Goal: Information Seeking & Learning: Understand process/instructions

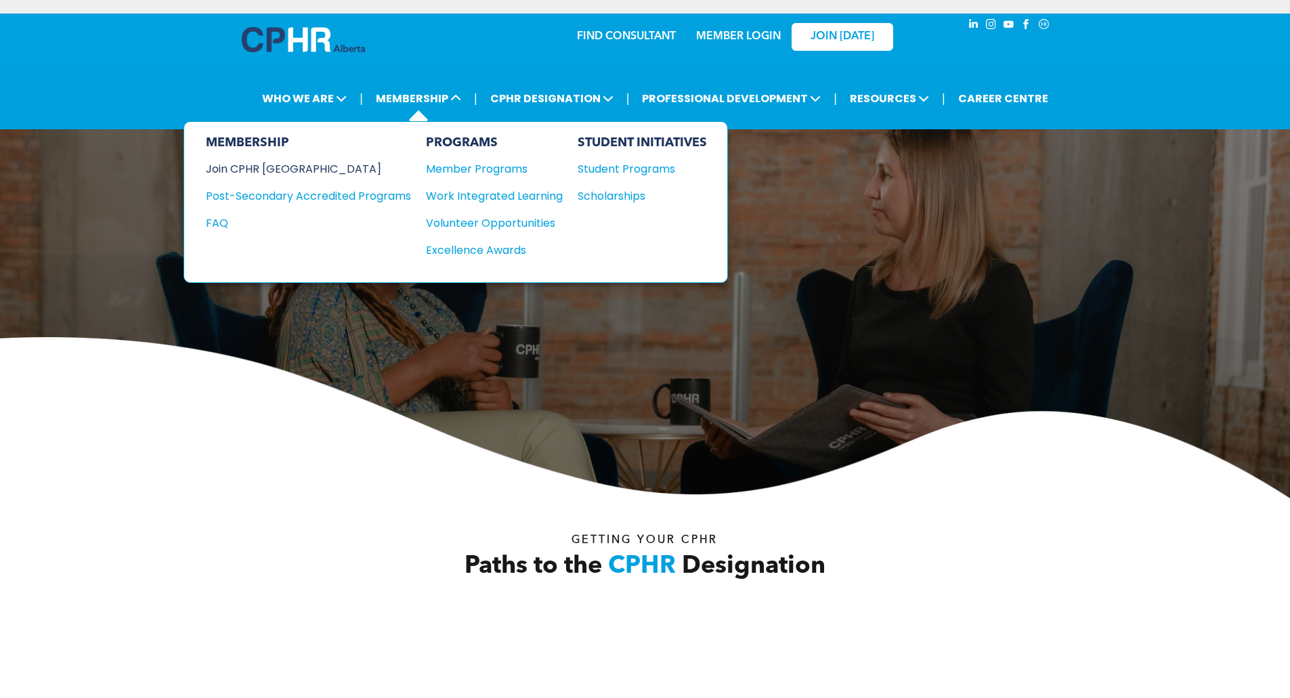
click at [289, 171] on div "Join CPHR [GEOGRAPHIC_DATA]" at bounding box center [298, 169] width 185 height 17
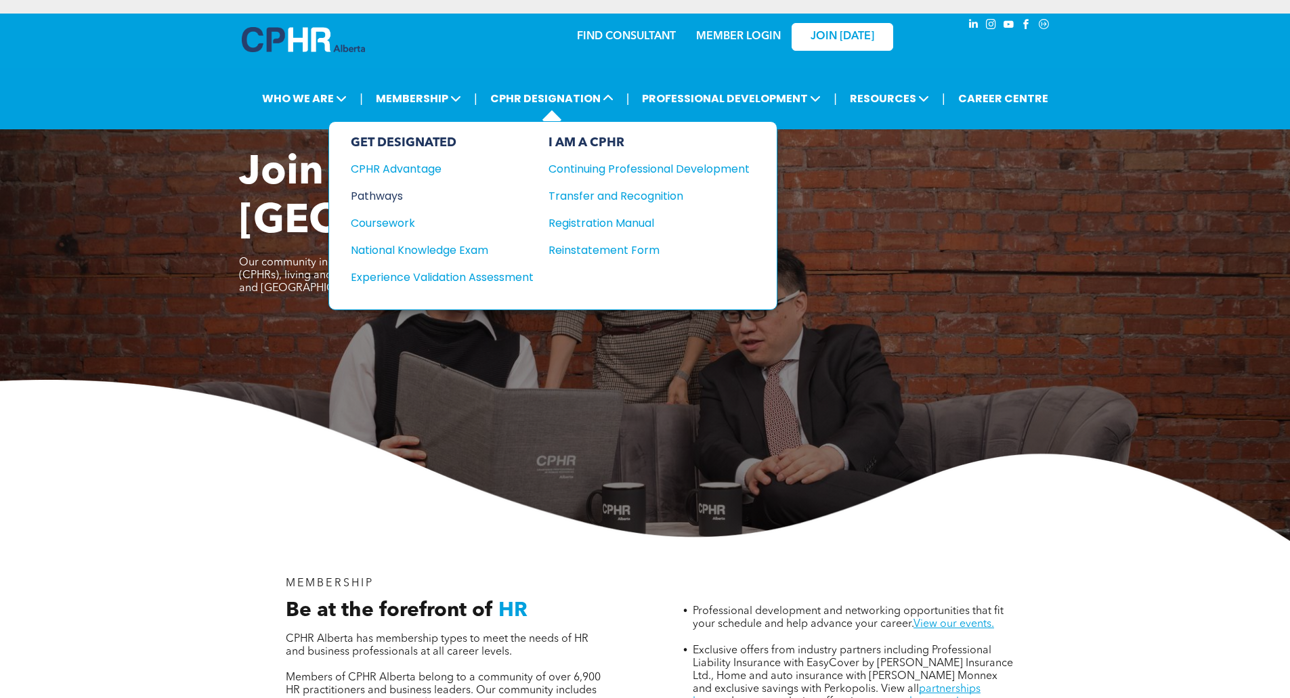
click at [383, 194] on div "Pathways" at bounding box center [433, 196] width 165 height 17
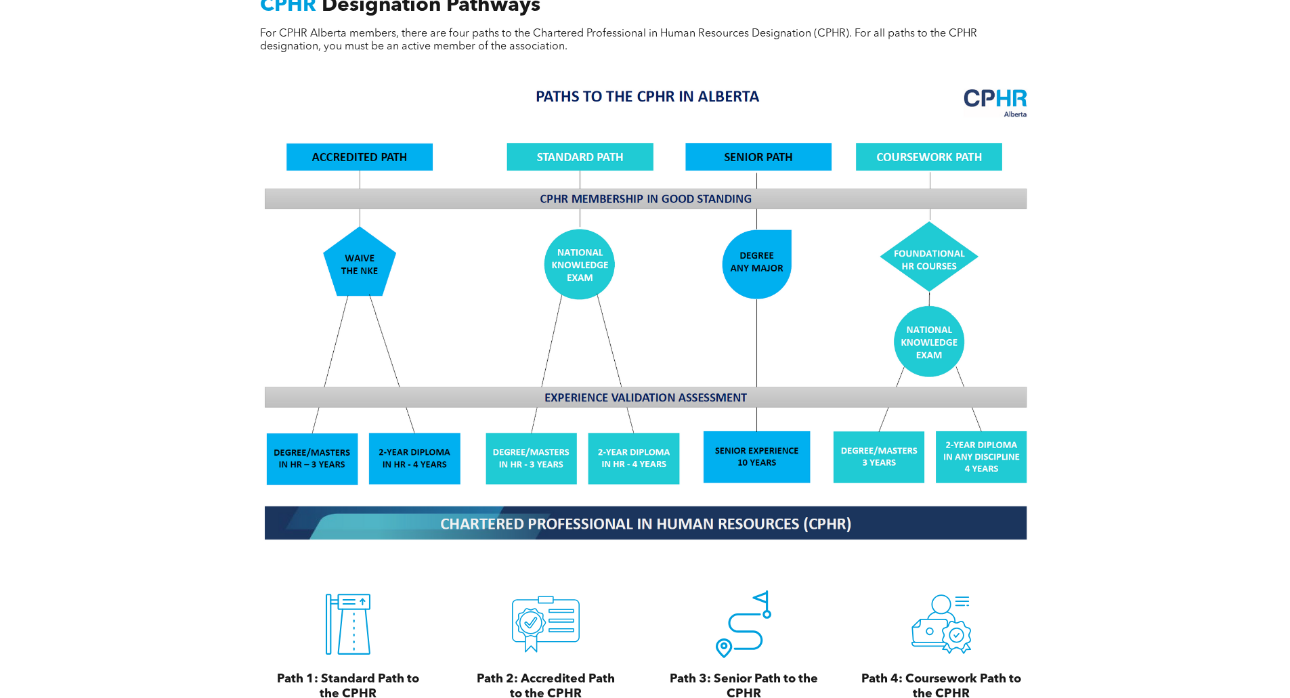
scroll to position [1287, 0]
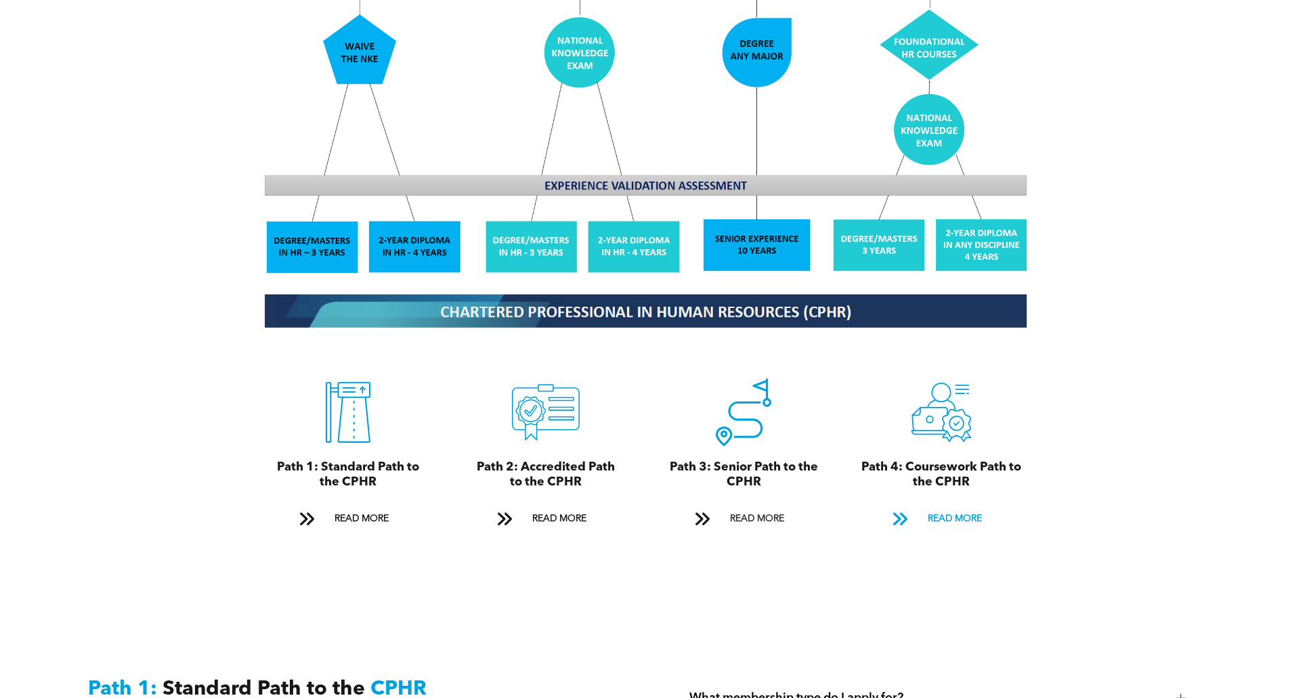
click at [889, 510] on span at bounding box center [900, 520] width 34 height 20
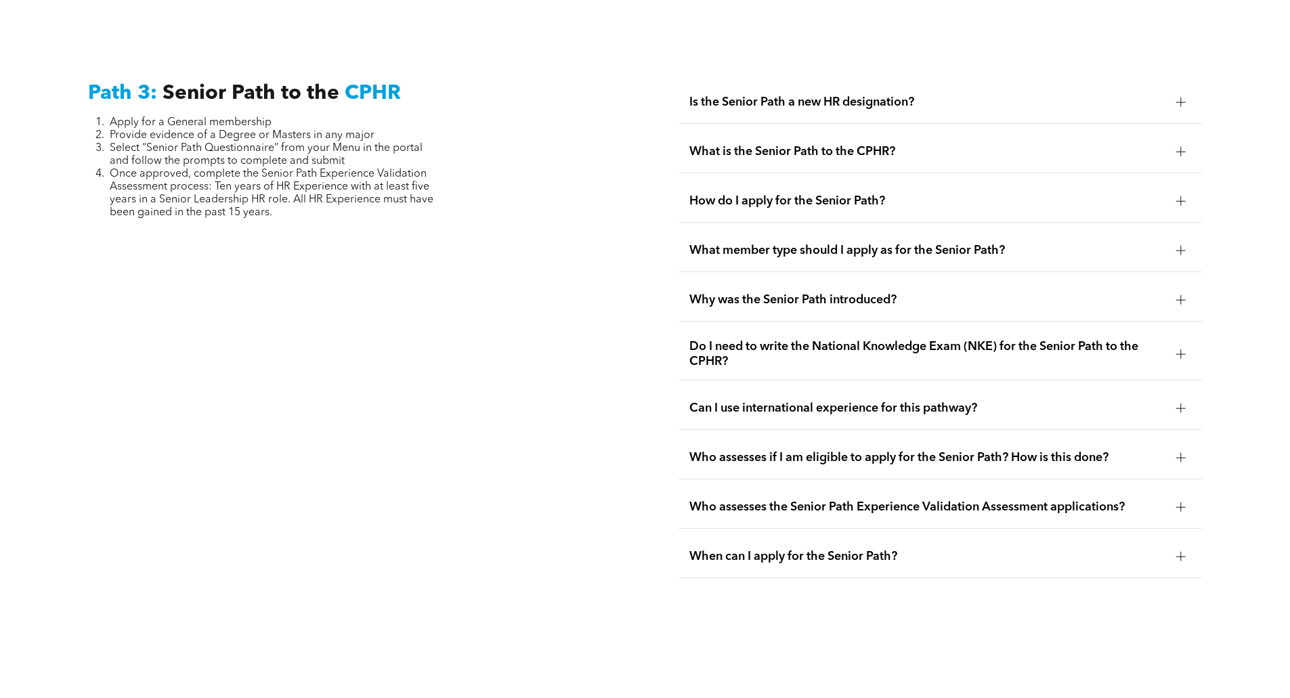
scroll to position [3888, 0]
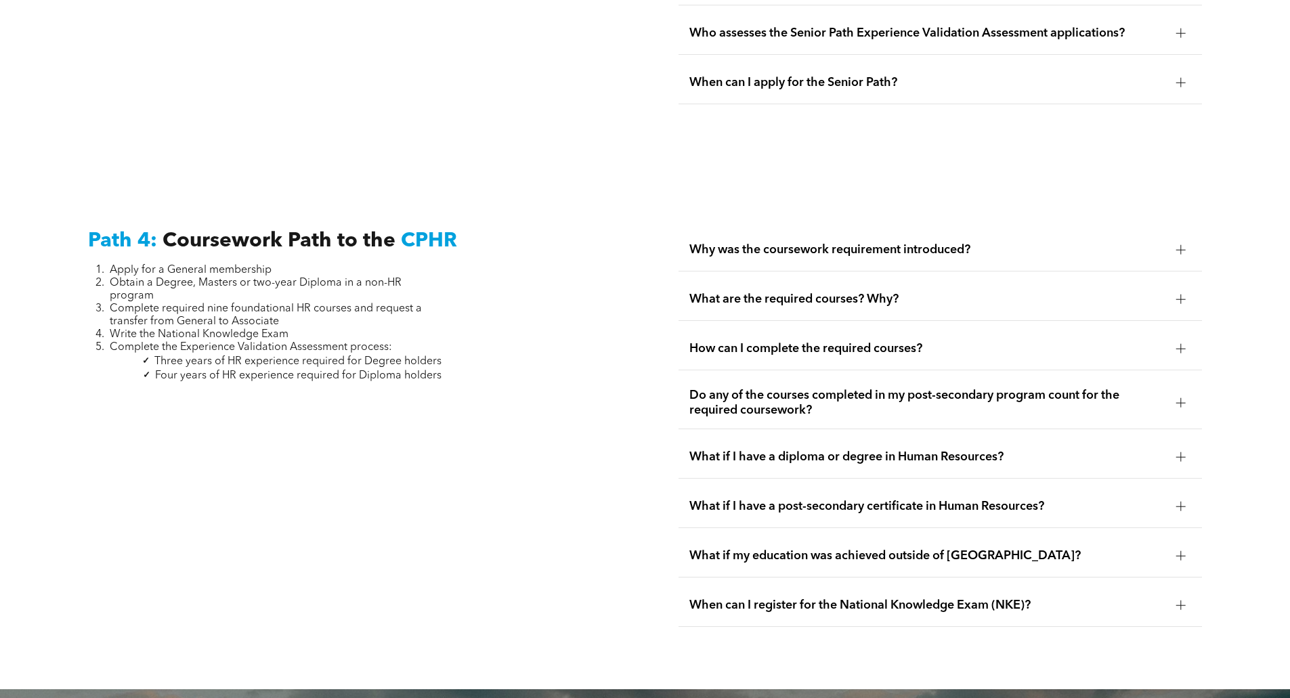
drag, startPoint x: 771, startPoint y: 277, endPoint x: 843, endPoint y: 270, distance: 72.2
click at [773, 278] on div "What are the required courses? Why?" at bounding box center [941, 299] width 524 height 43
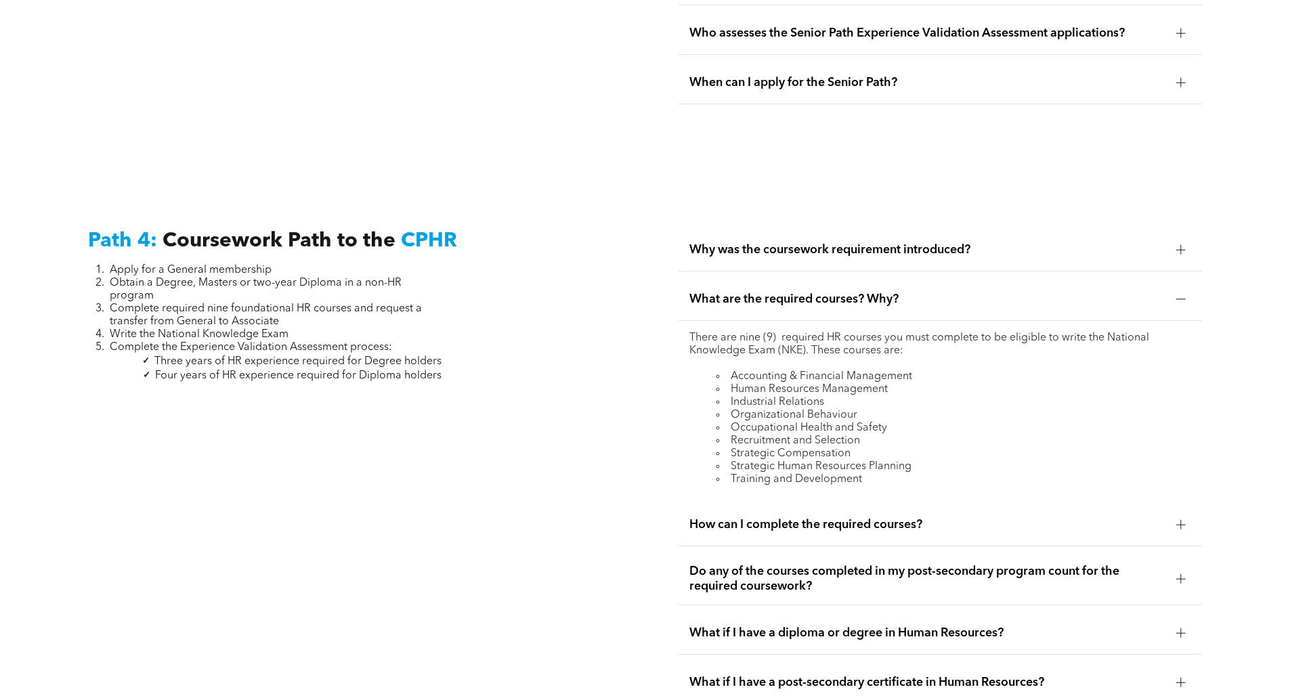
click at [907, 517] on span "How can I complete the required courses?" at bounding box center [928, 524] width 476 height 15
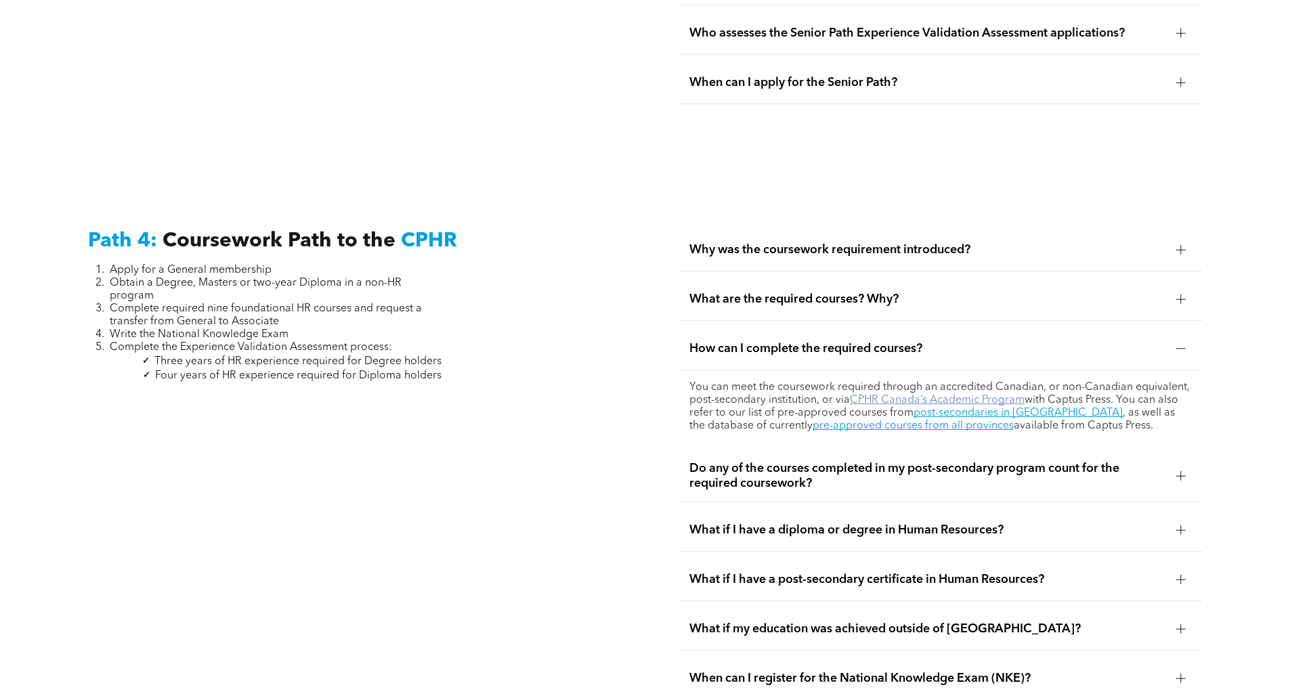
click at [912, 395] on link "CPHR Canada’s Academic Program" at bounding box center [937, 400] width 175 height 11
